Goal: Task Accomplishment & Management: Manage account settings

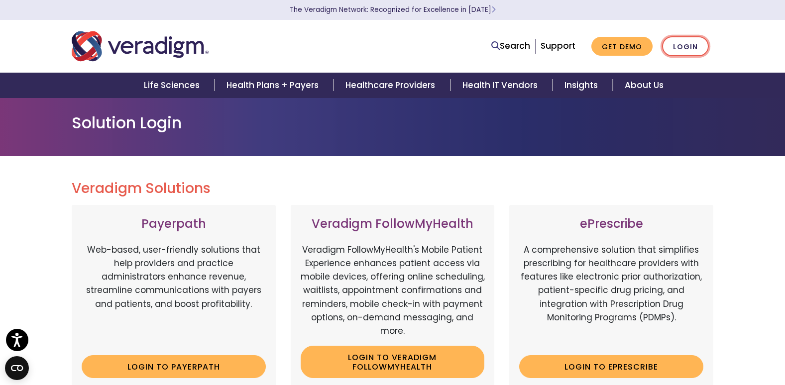
click at [687, 44] on link "Login" at bounding box center [685, 46] width 47 height 20
click at [681, 43] on link "Login" at bounding box center [685, 46] width 47 height 20
